Goal: Transaction & Acquisition: Purchase product/service

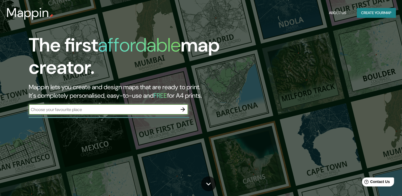
click at [99, 111] on input "text" at bounding box center [103, 110] width 149 height 6
type input "Colombia"
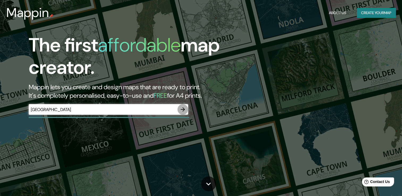
click at [182, 112] on icon "button" at bounding box center [183, 109] width 6 height 6
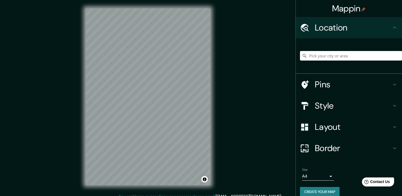
click at [320, 59] on input "Pick your city or area" at bounding box center [351, 56] width 102 height 10
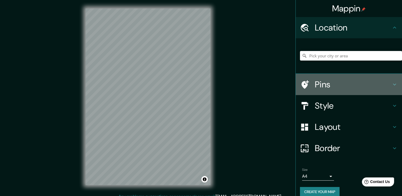
click at [302, 94] on div "Pins" at bounding box center [349, 84] width 106 height 21
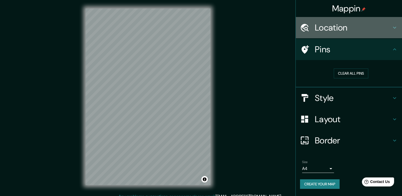
click at [352, 25] on h4 "Location" at bounding box center [353, 27] width 77 height 11
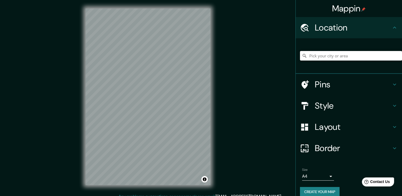
click at [337, 59] on input "Pick your city or area" at bounding box center [351, 56] width 102 height 10
paste input "10.986959609822877, -74.96097307990424"
type input "10.986959609822877, -74.96097307990424"
click at [47, 118] on div "Mappin Location [GEOGRAPHIC_DATA] Pins Style Layout Border Choose a border. Hin…" at bounding box center [201, 101] width 402 height 202
click at [243, 47] on div "Mappin Location [GEOGRAPHIC_DATA] Pins Style Layout Border Choose a border. Hin…" at bounding box center [201, 101] width 402 height 202
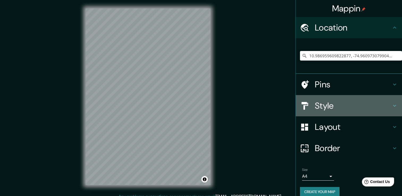
click at [315, 107] on h4 "Style" at bounding box center [353, 105] width 77 height 11
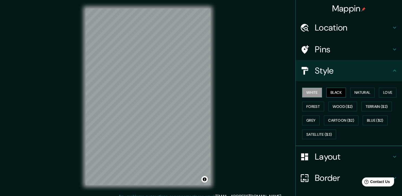
click at [332, 95] on button "Black" at bounding box center [336, 93] width 20 height 10
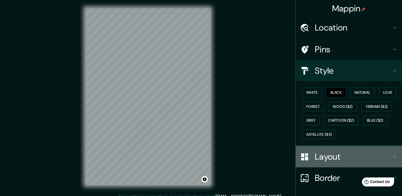
click at [328, 159] on h4 "Layout" at bounding box center [353, 157] width 77 height 11
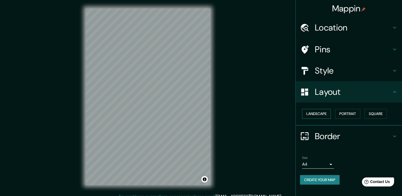
click at [326, 114] on button "Landscape" at bounding box center [316, 114] width 29 height 10
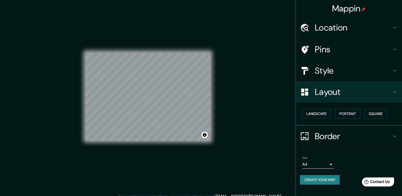
click at [326, 180] on button "Create your map" at bounding box center [320, 180] width 40 height 10
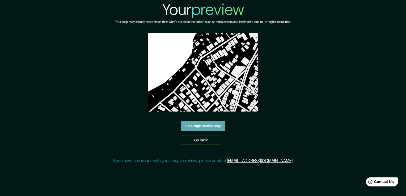
click at [213, 128] on link "View high quality map" at bounding box center [203, 126] width 44 height 10
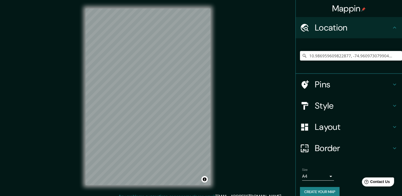
click at [346, 103] on h4 "Style" at bounding box center [353, 105] width 77 height 11
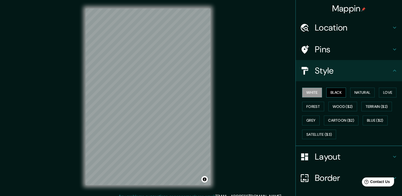
click at [333, 92] on button "Black" at bounding box center [336, 93] width 20 height 10
click at [356, 94] on button "Natural" at bounding box center [362, 93] width 24 height 10
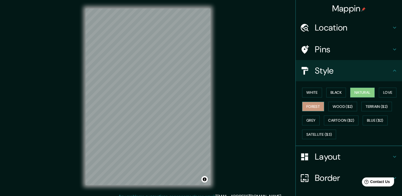
click at [311, 109] on button "Forest" at bounding box center [313, 107] width 22 height 10
click at [308, 117] on button "Grey" at bounding box center [311, 121] width 18 height 10
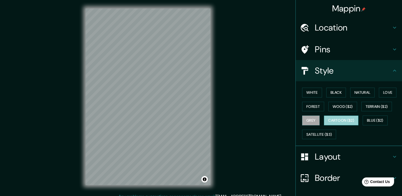
click at [329, 121] on button "Cartoon ($2)" at bounding box center [341, 121] width 35 height 10
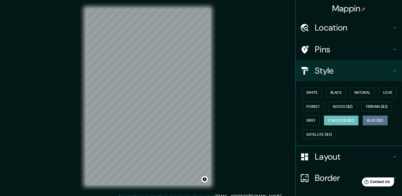
click at [363, 120] on button "Blue ($2)" at bounding box center [375, 121] width 25 height 10
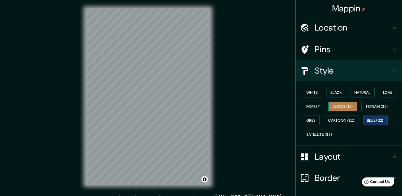
click at [345, 110] on button "Wood ($2)" at bounding box center [343, 107] width 29 height 10
click at [335, 95] on button "Black" at bounding box center [336, 93] width 20 height 10
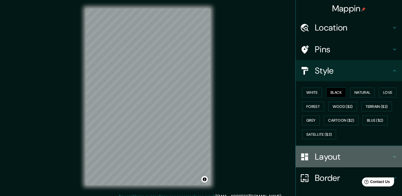
click at [334, 157] on h4 "Layout" at bounding box center [353, 157] width 77 height 11
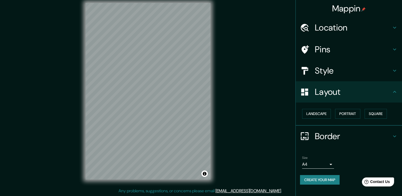
scroll to position [6, 0]
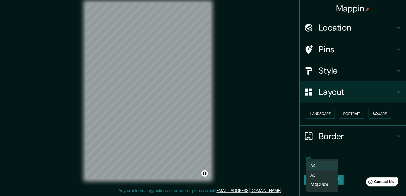
click at [328, 163] on body "Mappin Location 10.986959609822877, -74.96097307990424 Pins Style Layout Landsc…" at bounding box center [203, 92] width 406 height 196
click at [322, 183] on li "A1 ($2.50)" at bounding box center [322, 185] width 32 height 10
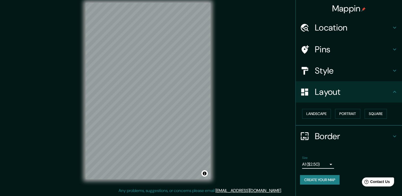
click at [379, 134] on h4 "Border" at bounding box center [353, 136] width 77 height 11
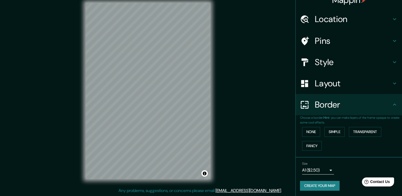
scroll to position [9, 0]
click at [353, 160] on div "Size A1 ($2.50) single" at bounding box center [349, 168] width 98 height 17
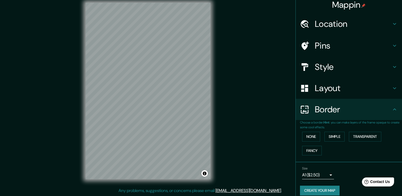
scroll to position [0, 0]
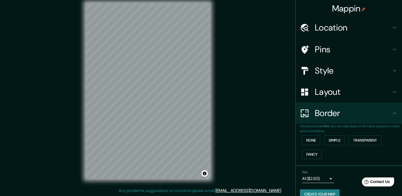
click at [336, 100] on div "Layout" at bounding box center [349, 91] width 106 height 21
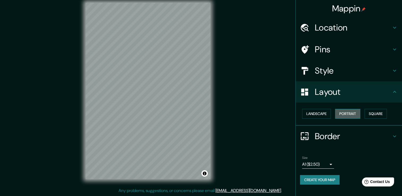
click at [347, 110] on button "Portrait" at bounding box center [347, 114] width 25 height 10
click at [322, 113] on button "Landscape" at bounding box center [316, 114] width 29 height 10
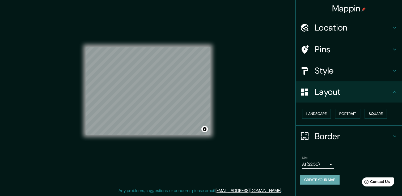
click at [320, 178] on button "Create your map" at bounding box center [320, 180] width 40 height 10
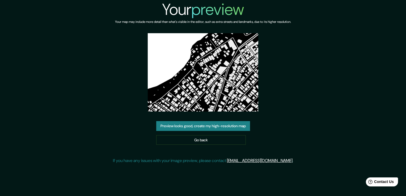
click at [227, 129] on button "Preview looks good, create my high-resolution map" at bounding box center [203, 126] width 94 height 10
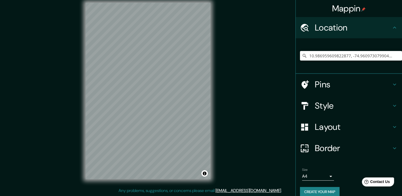
click at [224, 103] on div "Mappin Location [GEOGRAPHIC_DATA] Pins Style Layout Border Choose a border. Hin…" at bounding box center [201, 95] width 402 height 202
click at [226, 56] on div "Mappin Location [GEOGRAPHIC_DATA] Pins Style Layout Border Choose a border. Hin…" at bounding box center [201, 95] width 402 height 202
click at [55, 96] on div "Mappin Location [GEOGRAPHIC_DATA] Pins Style Layout Border Choose a border. Hin…" at bounding box center [201, 95] width 402 height 202
click at [82, 61] on div "© Mapbox © OpenStreetMap Improve this map" at bounding box center [148, 91] width 142 height 194
click at [235, 116] on div "Mappin Location [GEOGRAPHIC_DATA] Pins Style Layout Border Choose a border. Hin…" at bounding box center [201, 95] width 402 height 202
